Goal: Communication & Community: Answer question/provide support

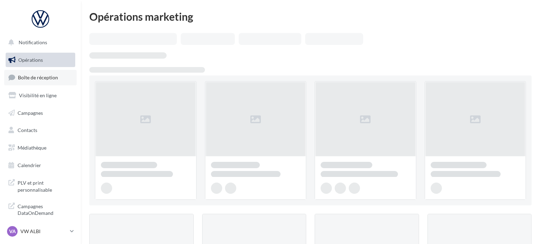
drag, startPoint x: 0, startPoint y: 0, endPoint x: 51, endPoint y: 70, distance: 86.7
click at [51, 70] on link "Boîte de réception" at bounding box center [40, 77] width 72 height 15
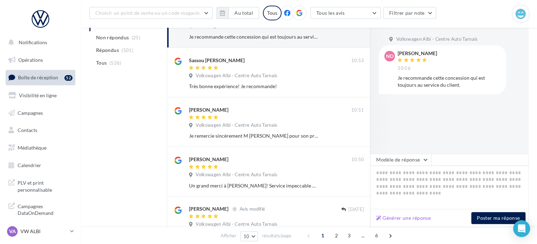
scroll to position [120, 0]
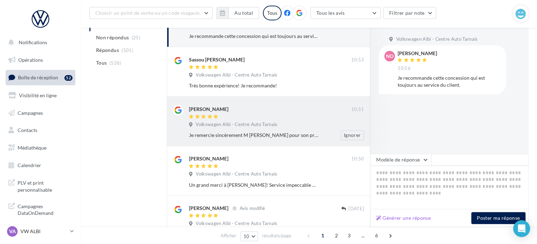
click at [323, 116] on div at bounding box center [270, 117] width 162 height 6
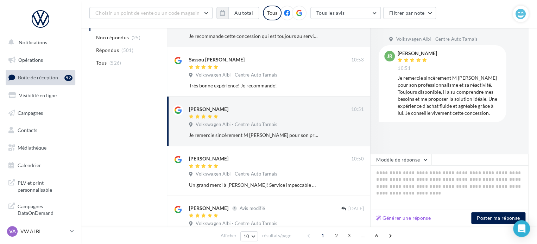
scroll to position [152, 0]
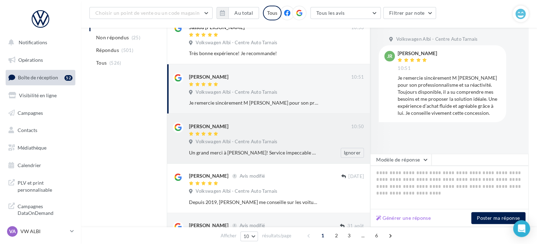
click at [231, 122] on div "Sandra RIVIERE 10:50 Volkswagen Albi - Centre Auto Tarnais Un grand merci à Luc…" at bounding box center [268, 139] width 191 height 38
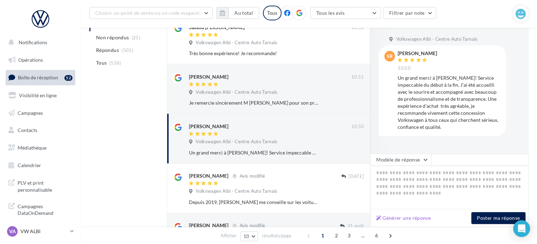
scroll to position [83, 0]
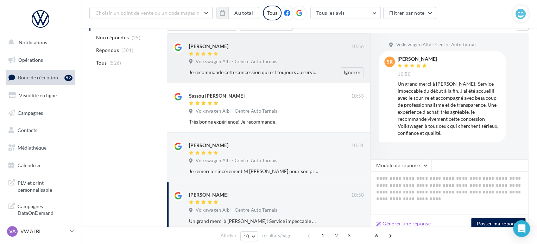
click at [304, 52] on div at bounding box center [270, 54] width 162 height 6
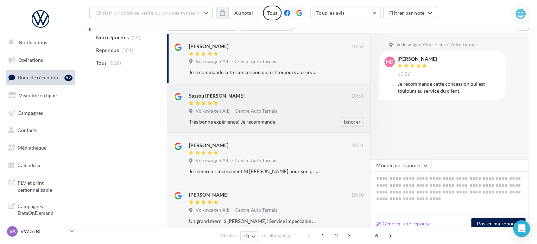
click at [314, 105] on div at bounding box center [270, 104] width 162 height 6
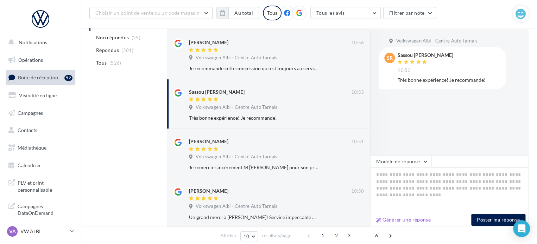
scroll to position [89, 0]
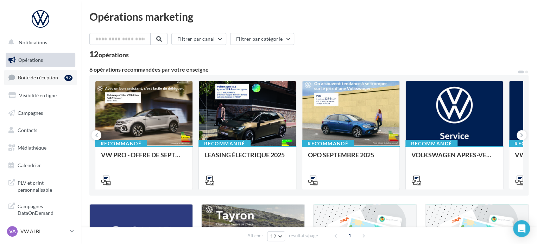
click at [48, 72] on link "Boîte de réception 52" at bounding box center [40, 77] width 72 height 15
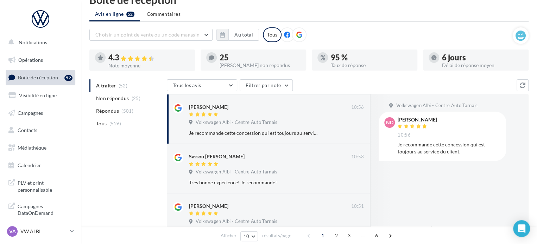
scroll to position [15, 0]
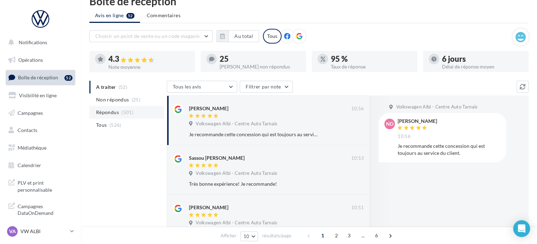
click at [112, 112] on span "Répondus" at bounding box center [107, 112] width 23 height 7
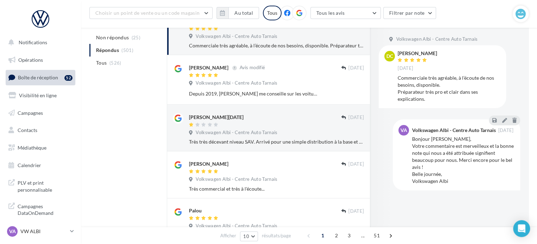
scroll to position [3, 0]
